Goal: Task Accomplishment & Management: Manage account settings

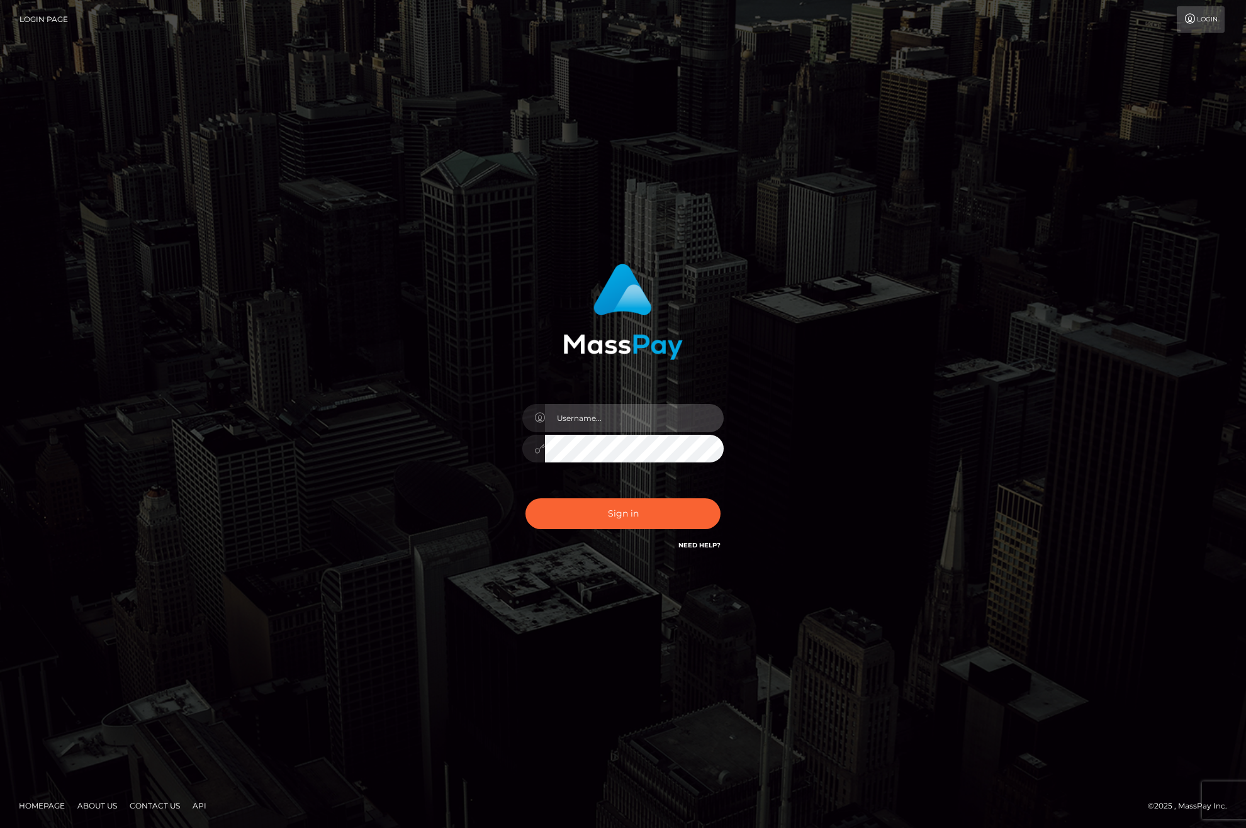
drag, startPoint x: 0, startPoint y: 0, endPoint x: 599, endPoint y: 422, distance: 732.6
click at [599, 422] on input "text" at bounding box center [634, 418] width 179 height 28
type input "ashbil"
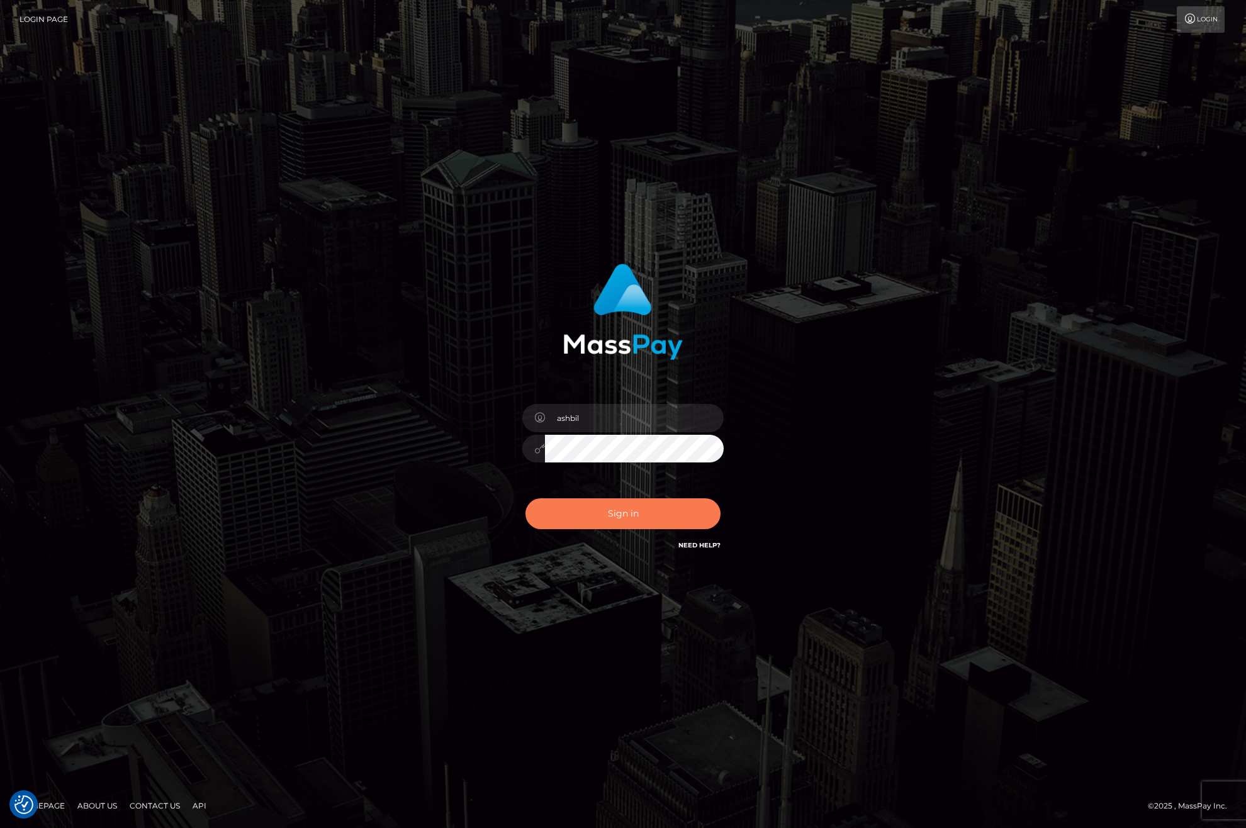
click at [584, 516] on button "Sign in" at bounding box center [623, 514] width 195 height 31
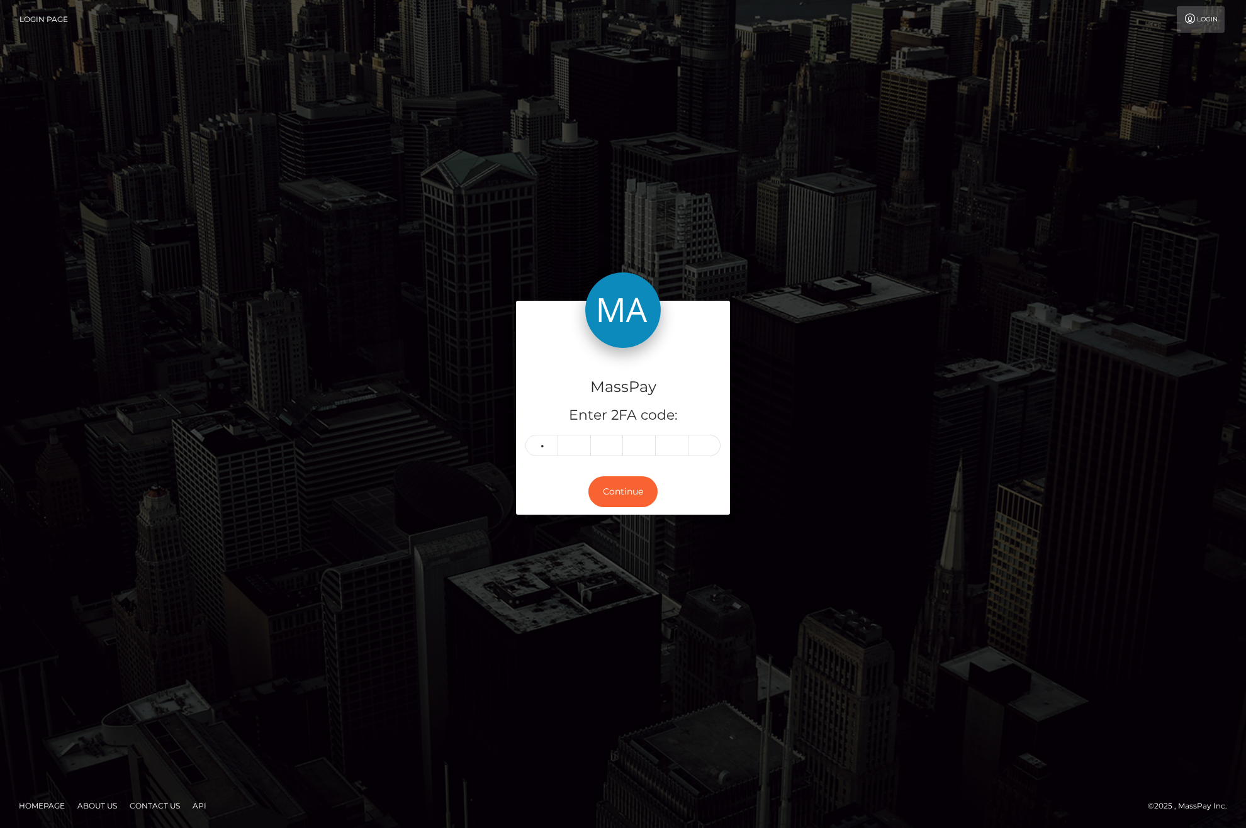
type input "0"
type input "6"
type input "1"
type input "3"
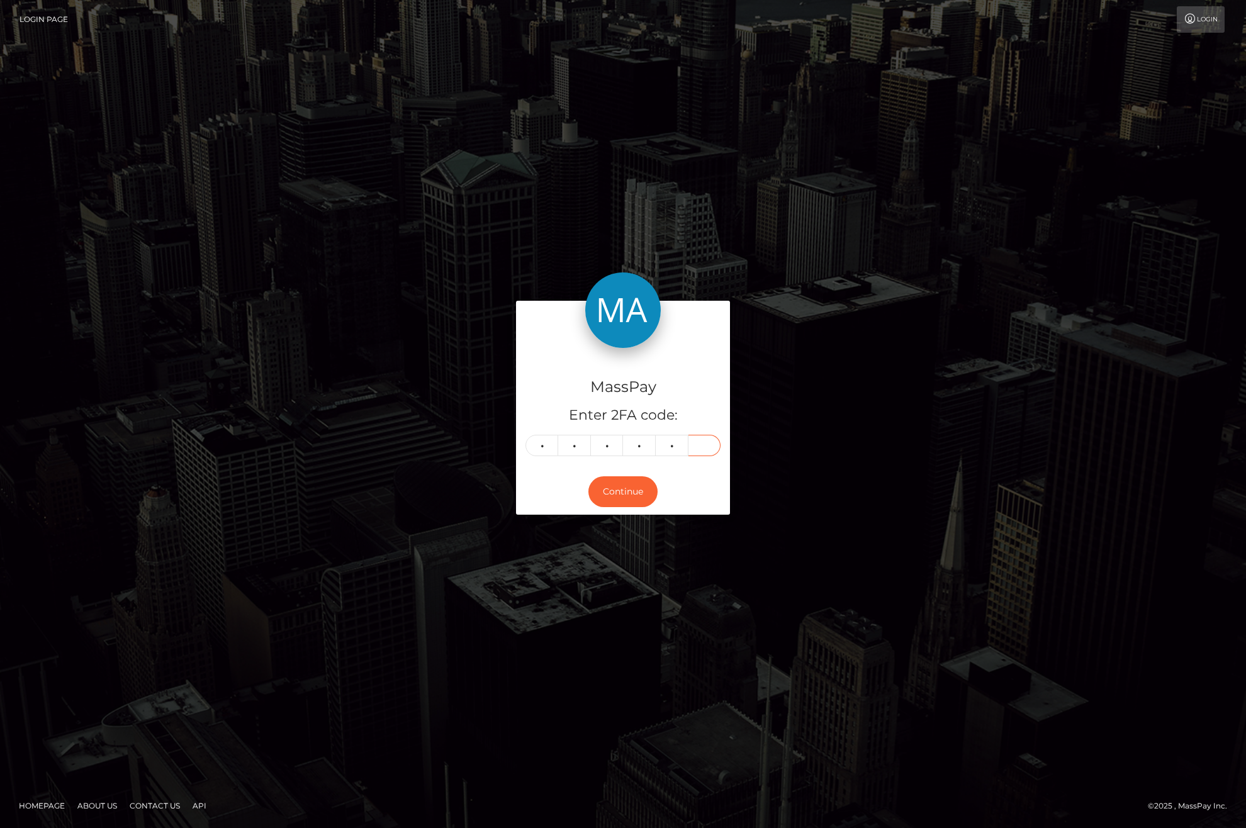
type input "7"
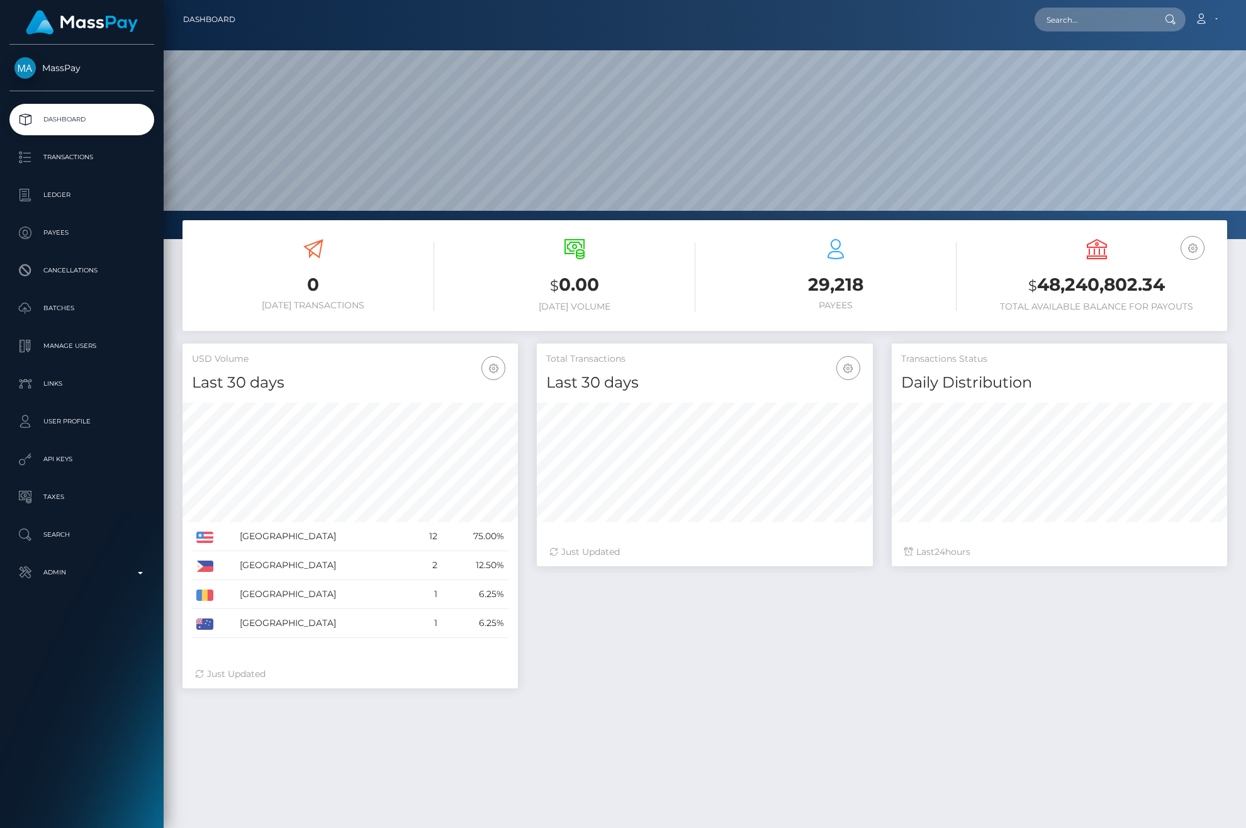
scroll to position [223, 336]
